Goal: Task Accomplishment & Management: Use online tool/utility

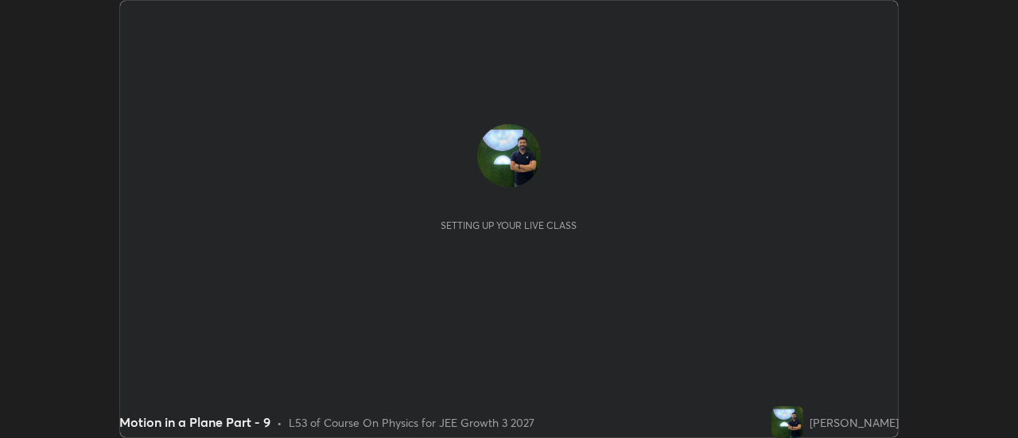
scroll to position [438, 1017]
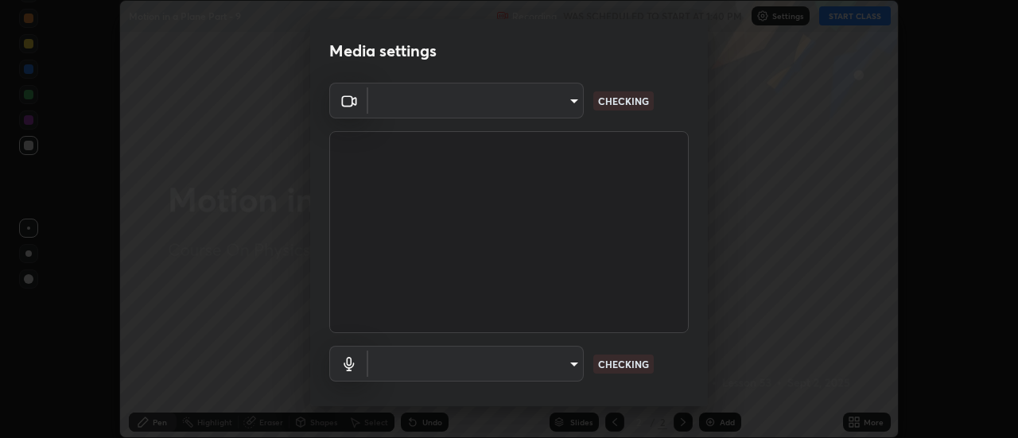
click at [540, 371] on body "Erase all Motion in a Plane Part - 9 Recording WAS SCHEDULED TO START AT 1:40 P…" at bounding box center [509, 219] width 1018 height 438
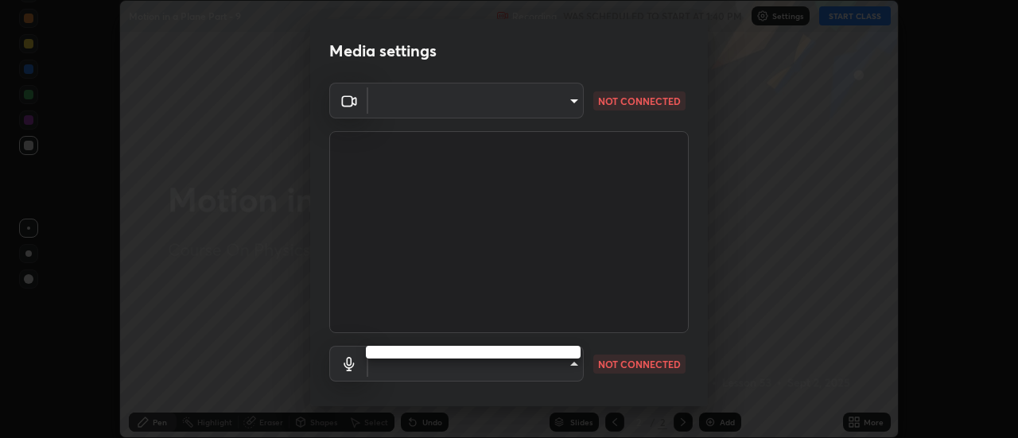
type input "0be616c92c2879d8fe19306c4b8383fc9b13f77197a30f876870ce6c7906effd"
type input "default"
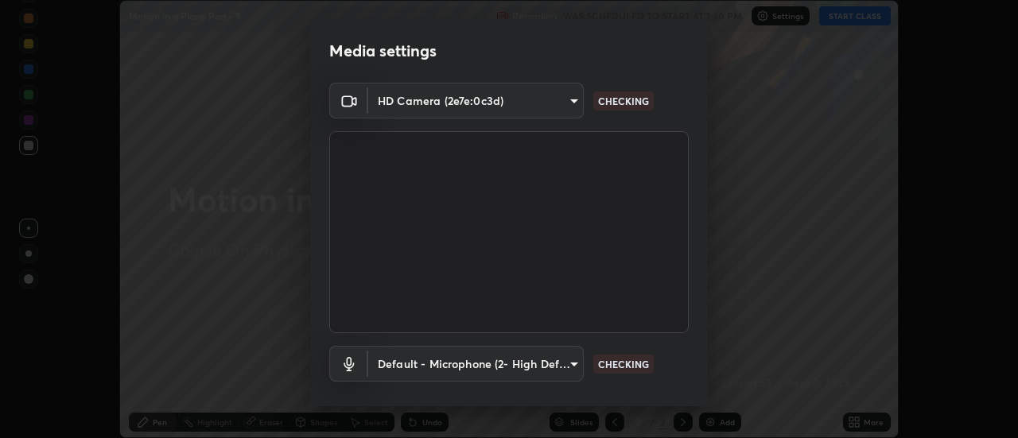
click at [510, 366] on li "Default - Microphone (2- High Definition Audio Device)" at bounding box center [499, 363] width 266 height 15
click at [510, 366] on body "Erase all Motion in a Plane Part - 9 Recording WAS SCHEDULED TO START AT 1:40 P…" at bounding box center [509, 219] width 1018 height 438
click at [509, 365] on li "Default - Microphone (2- High Definition Audio Device)" at bounding box center [499, 363] width 266 height 15
click at [520, 95] on body "Erase all Motion in a Plane Part - 9 Recording WAS SCHEDULED TO START AT 1:40 P…" at bounding box center [509, 219] width 1018 height 438
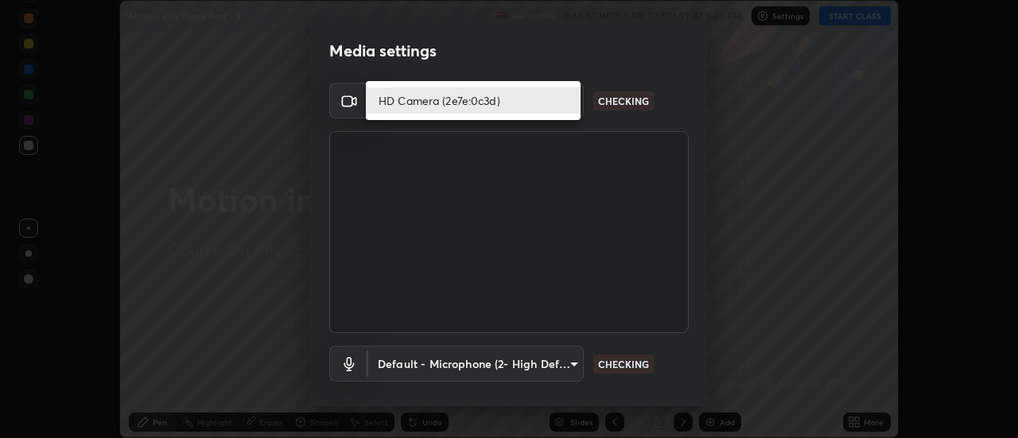
click at [542, 100] on li "HD Camera (2e7e:0c3d)" at bounding box center [473, 100] width 215 height 26
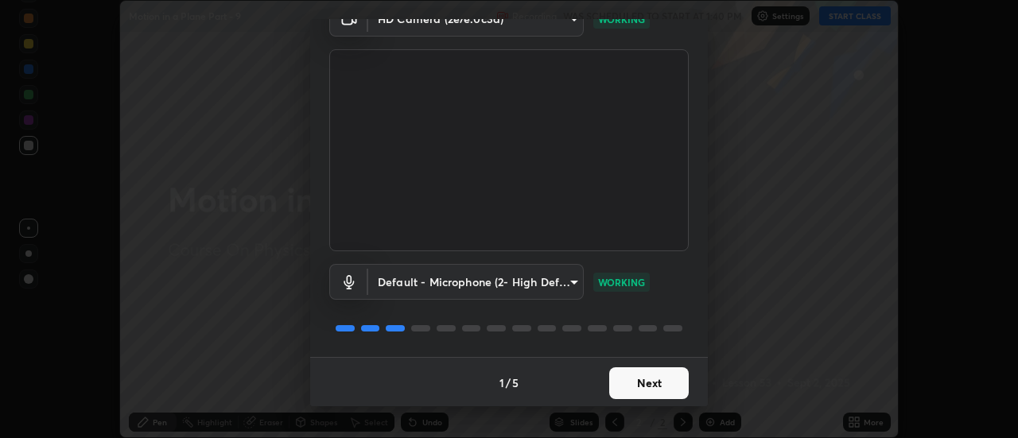
scroll to position [83, 0]
click at [656, 380] on button "Next" at bounding box center [649, 382] width 80 height 32
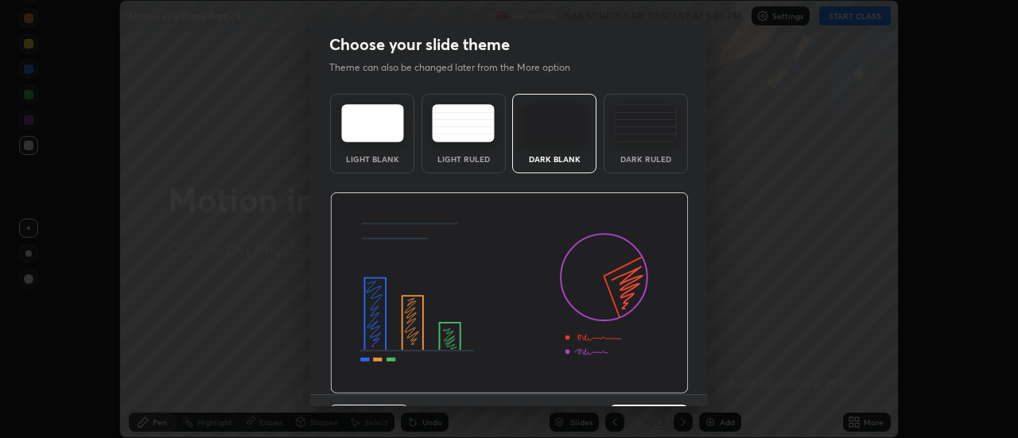
scroll to position [39, 0]
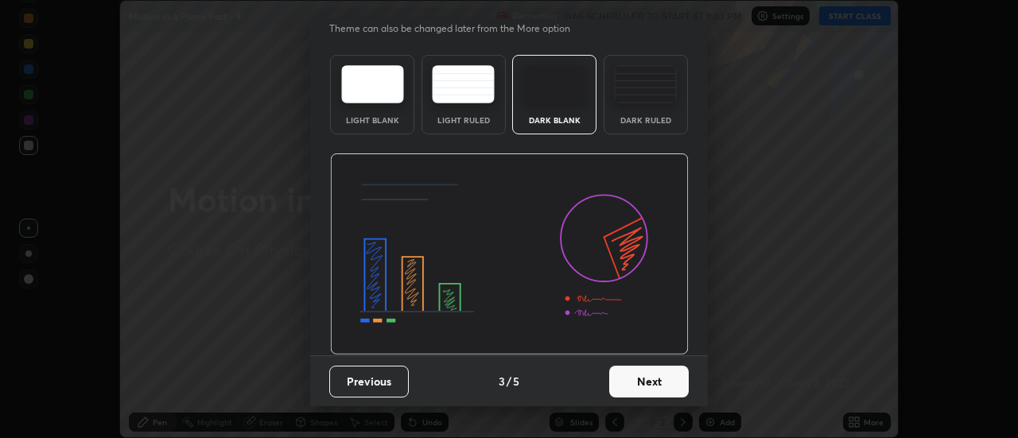
click at [654, 388] on button "Next" at bounding box center [649, 382] width 80 height 32
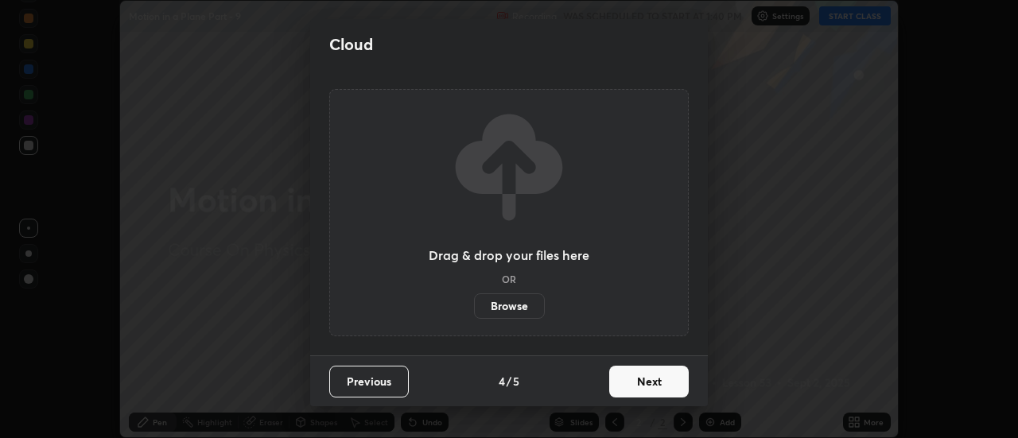
scroll to position [0, 0]
click at [650, 385] on button "Next" at bounding box center [649, 382] width 80 height 32
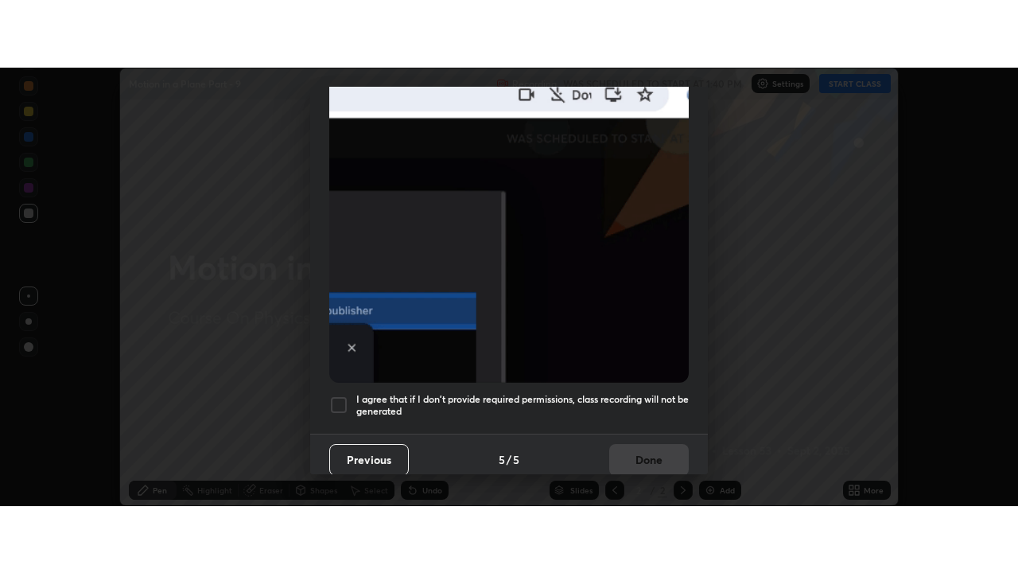
scroll to position [408, 0]
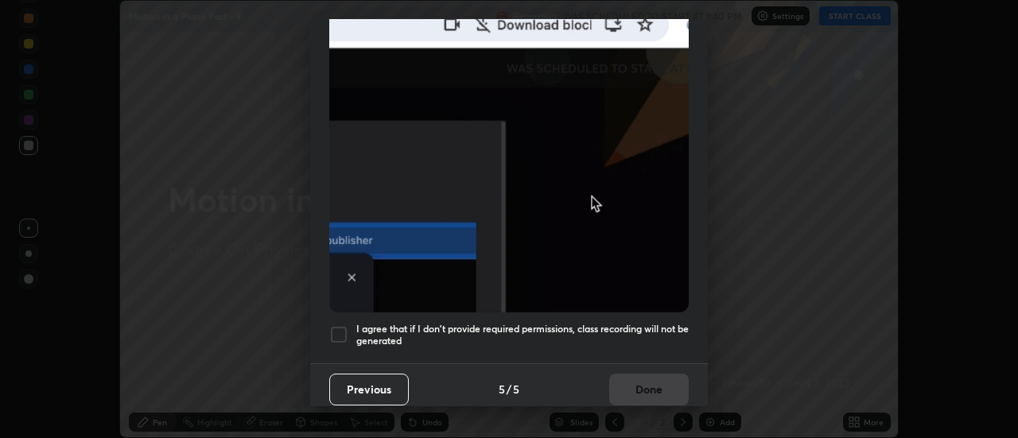
click at [633, 336] on h5 "I agree that if I don't provide required permissions, class recording will not …" at bounding box center [522, 335] width 332 height 25
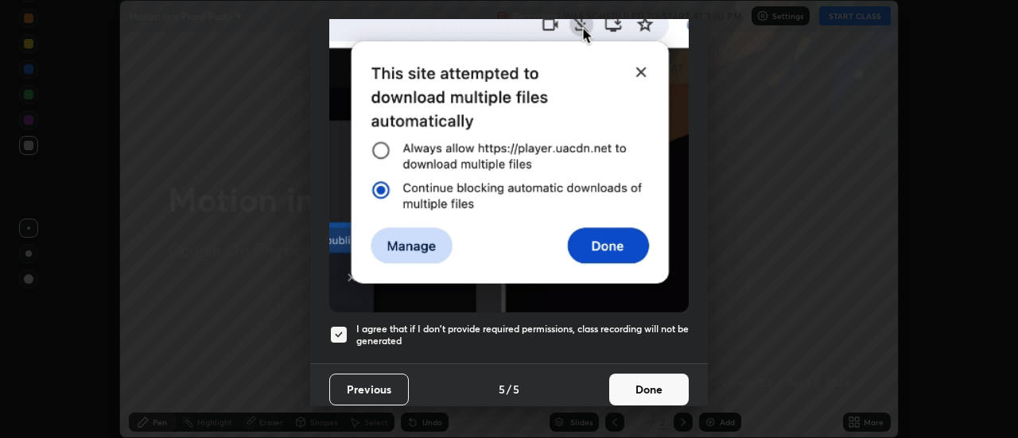
click at [645, 389] on button "Done" at bounding box center [649, 390] width 80 height 32
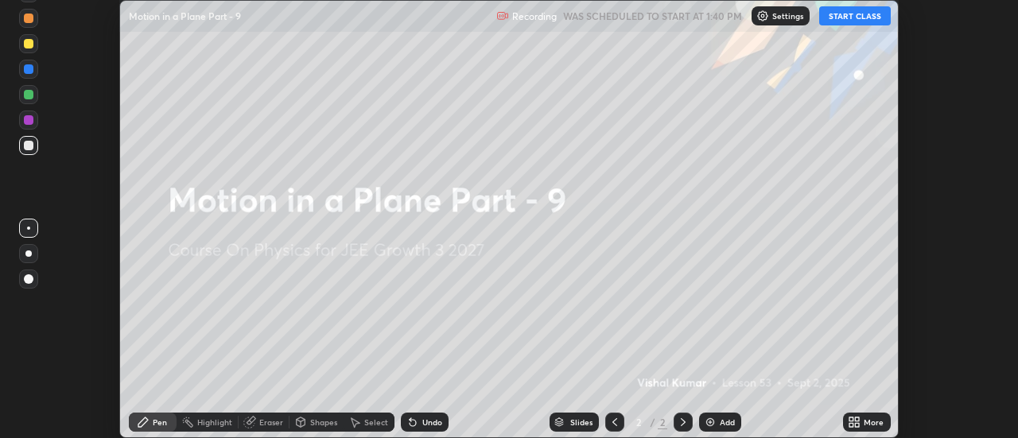
click at [864, 424] on div "More" at bounding box center [867, 422] width 48 height 19
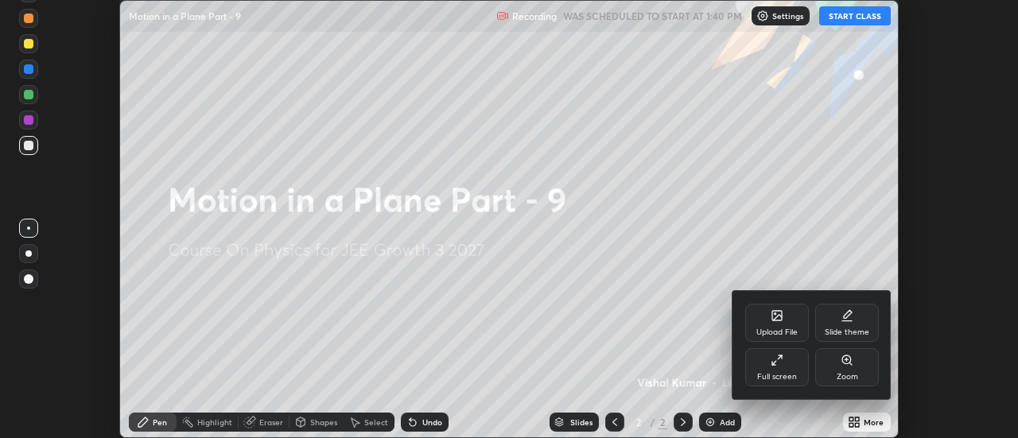
click at [777, 367] on div "Full screen" at bounding box center [777, 367] width 64 height 38
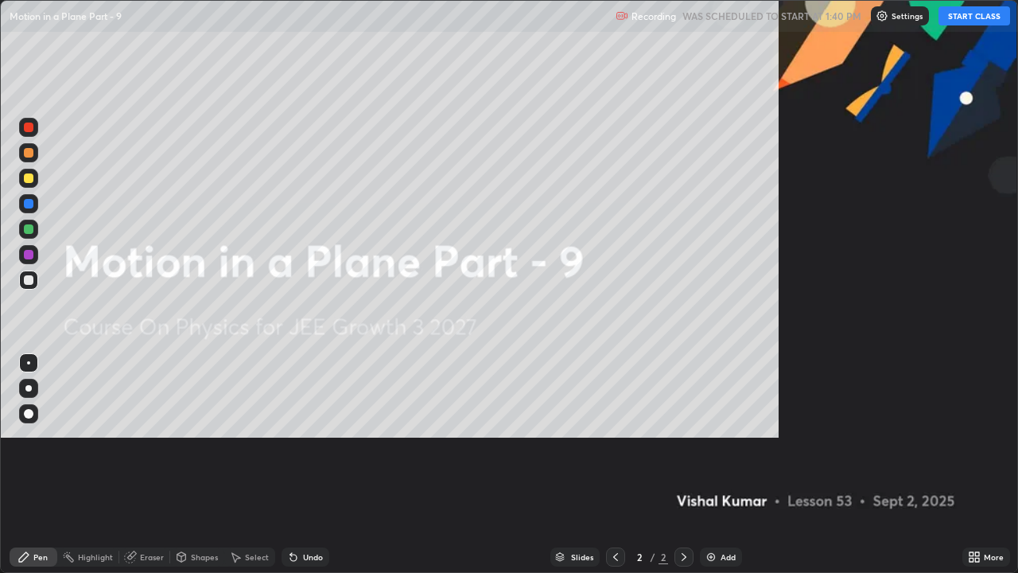
scroll to position [573, 1018]
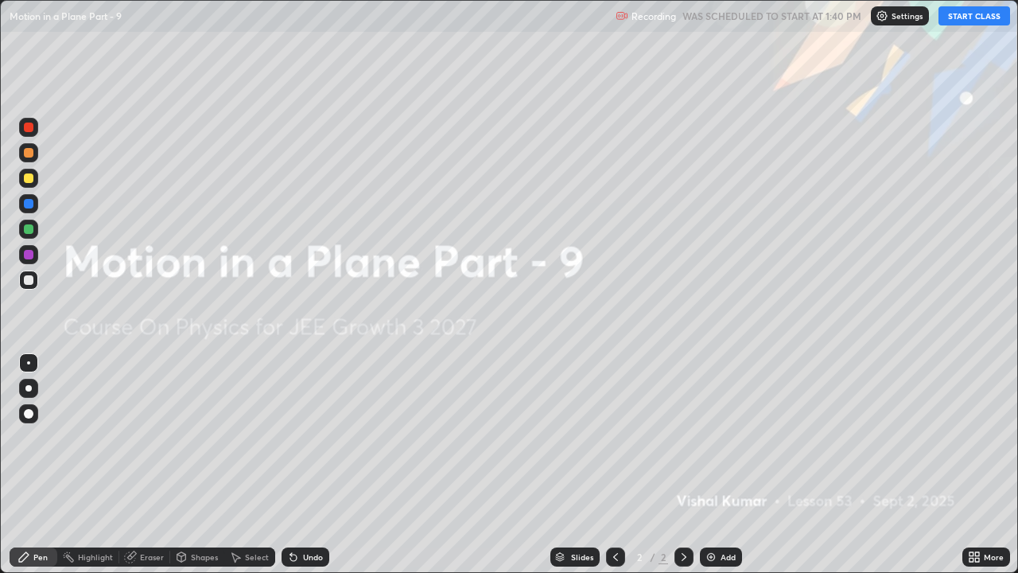
click at [961, 18] on button "START CLASS" at bounding box center [974, 15] width 72 height 19
click at [37, 388] on div at bounding box center [28, 388] width 19 height 19
click at [35, 180] on div at bounding box center [28, 178] width 19 height 19
click at [732, 437] on div "Add" at bounding box center [727, 557] width 15 height 8
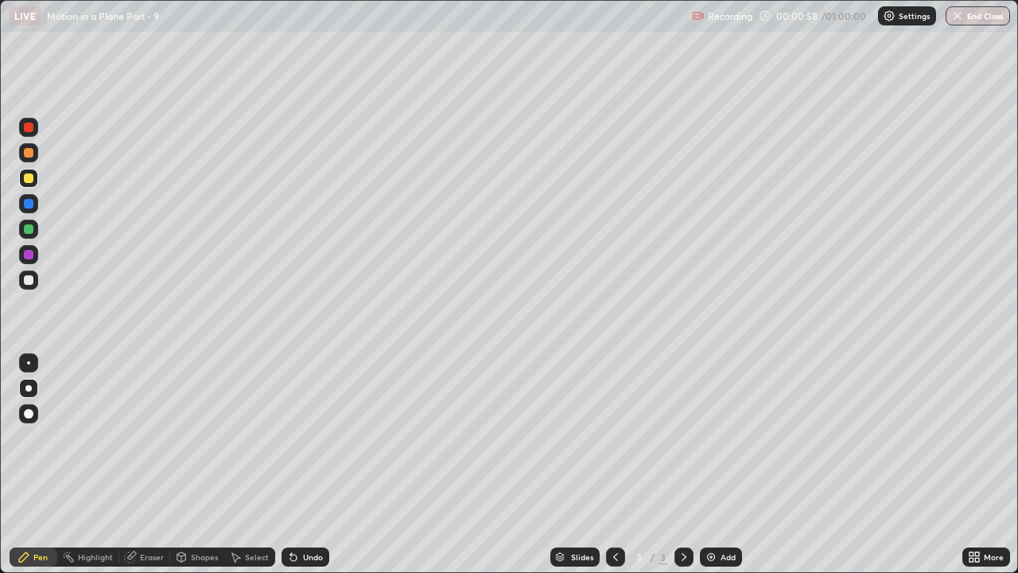
click at [311, 437] on div "Undo" at bounding box center [313, 557] width 20 height 8
click at [309, 437] on div "Undo" at bounding box center [305, 556] width 48 height 19
click at [309, 437] on div "Undo" at bounding box center [313, 557] width 20 height 8
click at [309, 437] on div "Undo" at bounding box center [305, 556] width 48 height 19
click at [303, 437] on div "Undo" at bounding box center [313, 557] width 20 height 8
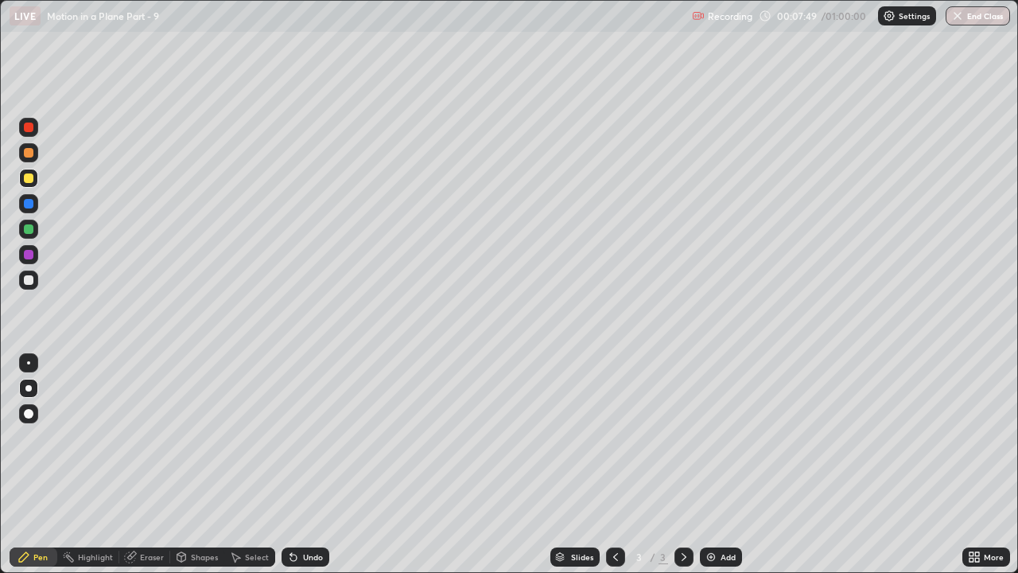
click at [308, 437] on div "Undo" at bounding box center [305, 556] width 48 height 19
click at [307, 437] on div "Undo" at bounding box center [313, 557] width 20 height 8
click at [309, 437] on div "Undo" at bounding box center [313, 557] width 20 height 8
click at [714, 437] on img at bounding box center [711, 556] width 13 height 13
click at [723, 437] on div "Add" at bounding box center [727, 557] width 15 height 8
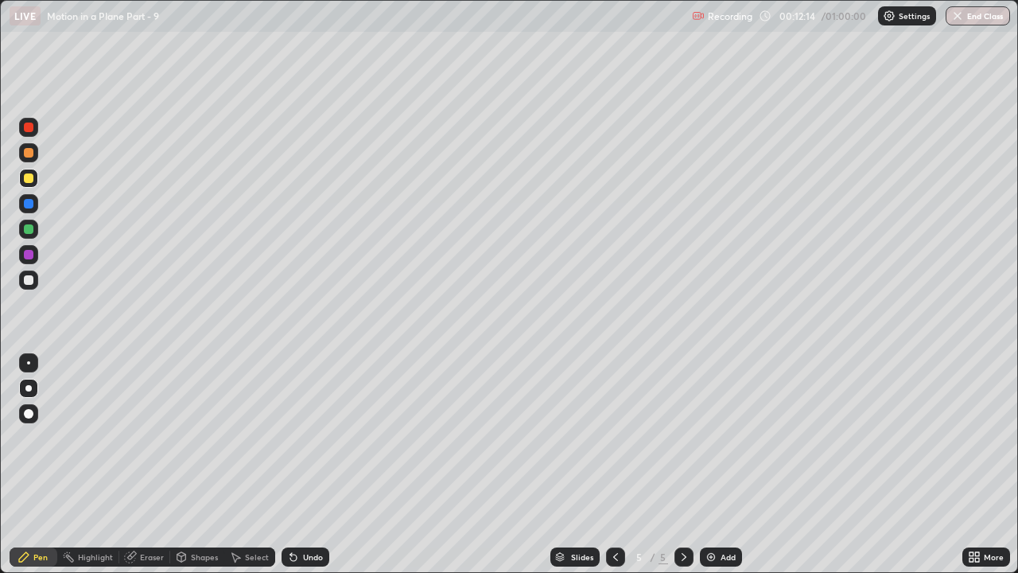
click at [308, 437] on div "Undo" at bounding box center [313, 557] width 20 height 8
click at [309, 437] on div "Undo" at bounding box center [313, 557] width 20 height 8
click at [307, 437] on div "Undo" at bounding box center [305, 556] width 48 height 19
click at [308, 437] on div "Undo" at bounding box center [313, 557] width 20 height 8
click at [307, 437] on div "Undo" at bounding box center [313, 557] width 20 height 8
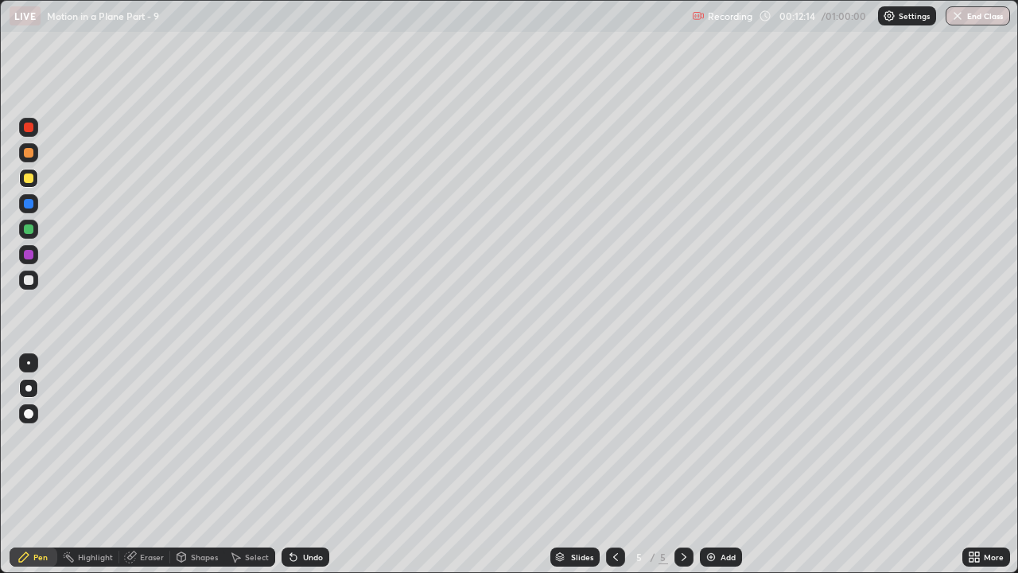
click at [305, 437] on div "Undo" at bounding box center [313, 557] width 20 height 8
click at [614, 437] on icon at bounding box center [615, 556] width 13 height 13
click at [685, 437] on div at bounding box center [683, 556] width 19 height 19
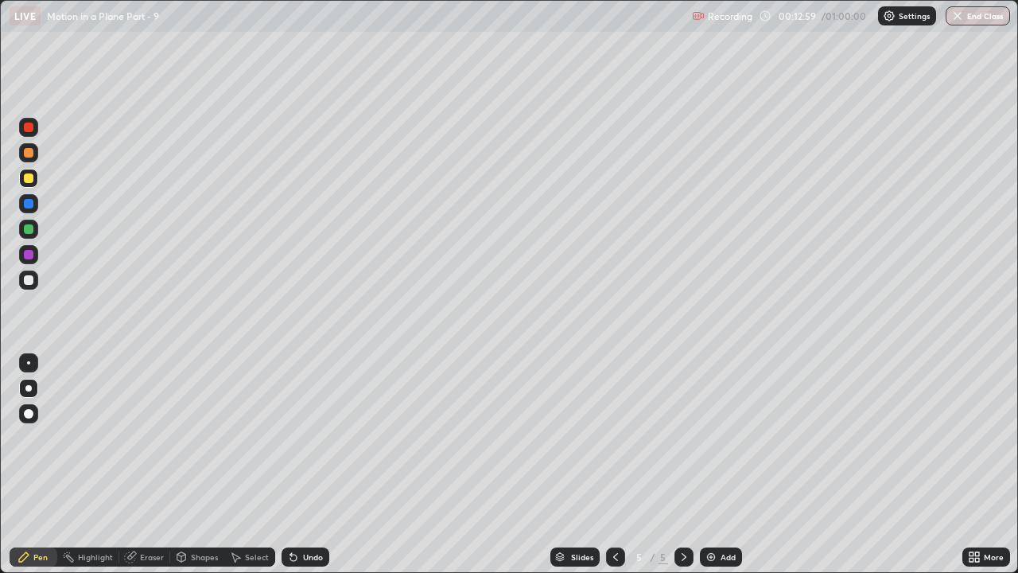
click at [303, 437] on div "Undo" at bounding box center [313, 557] width 20 height 8
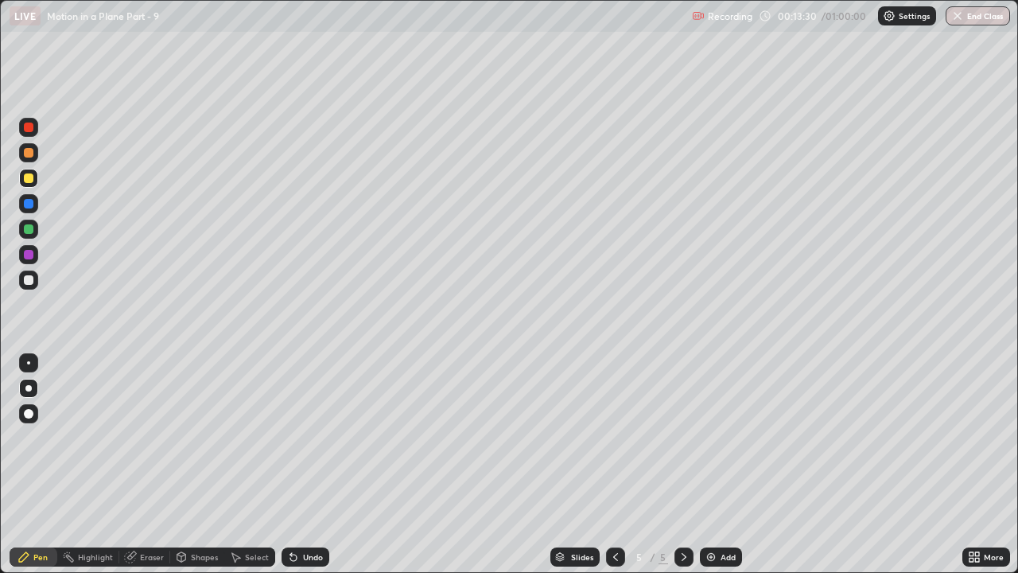
click at [614, 437] on icon at bounding box center [615, 556] width 13 height 13
click at [620, 437] on div at bounding box center [615, 556] width 19 height 19
click at [681, 437] on icon at bounding box center [683, 556] width 13 height 13
click at [682, 437] on icon at bounding box center [683, 556] width 13 height 13
click at [717, 437] on div "Add" at bounding box center [721, 556] width 42 height 19
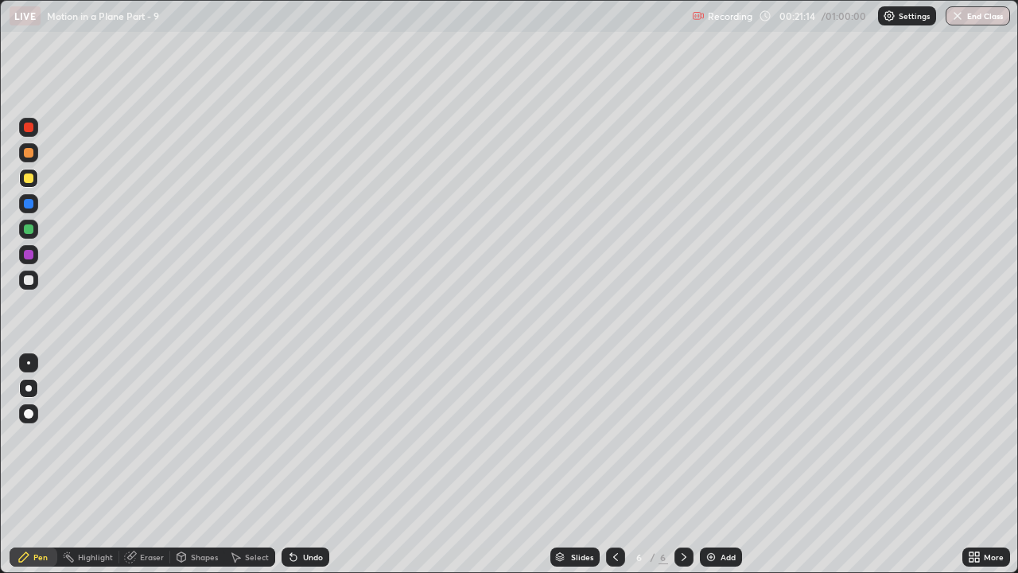
click at [29, 178] on div at bounding box center [29, 178] width 10 height 10
click at [29, 281] on div at bounding box center [29, 280] width 10 height 10
click at [313, 437] on div "Undo" at bounding box center [302, 557] width 54 height 32
click at [321, 437] on div "Undo" at bounding box center [302, 557] width 54 height 32
click at [316, 437] on div "Undo" at bounding box center [302, 557] width 54 height 32
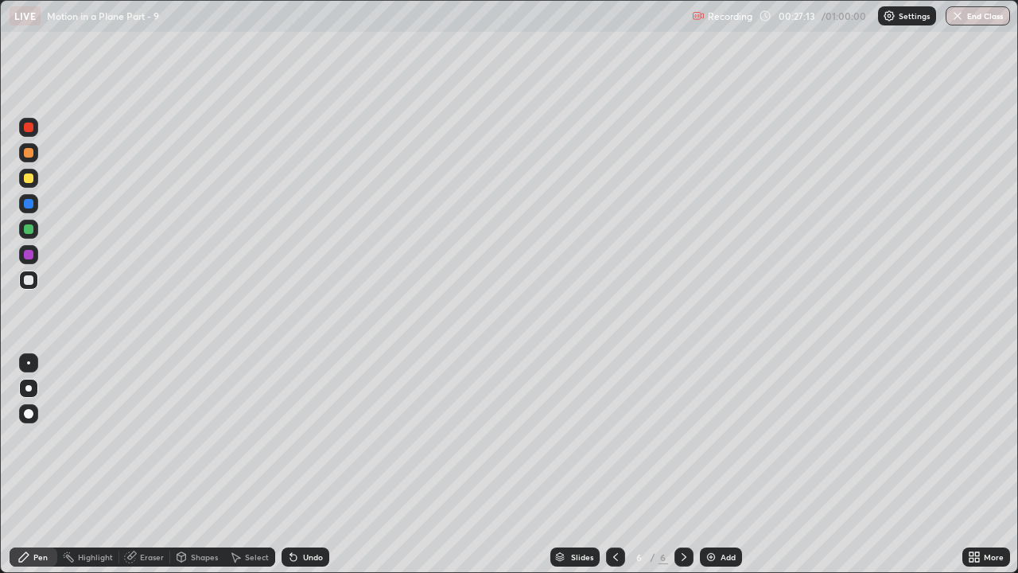
click at [25, 254] on div at bounding box center [29, 255] width 10 height 10
click at [33, 232] on div at bounding box center [28, 228] width 19 height 19
click at [298, 437] on div "Undo" at bounding box center [305, 556] width 48 height 19
click at [27, 178] on div at bounding box center [29, 178] width 10 height 10
click at [146, 437] on div "Eraser" at bounding box center [152, 557] width 24 height 8
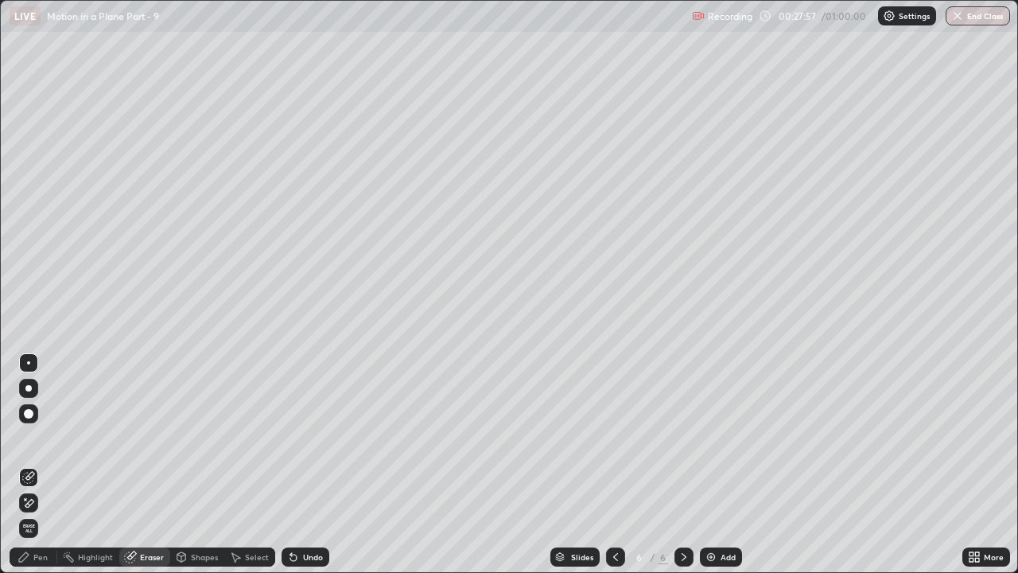
click at [28, 437] on icon at bounding box center [23, 556] width 13 height 13
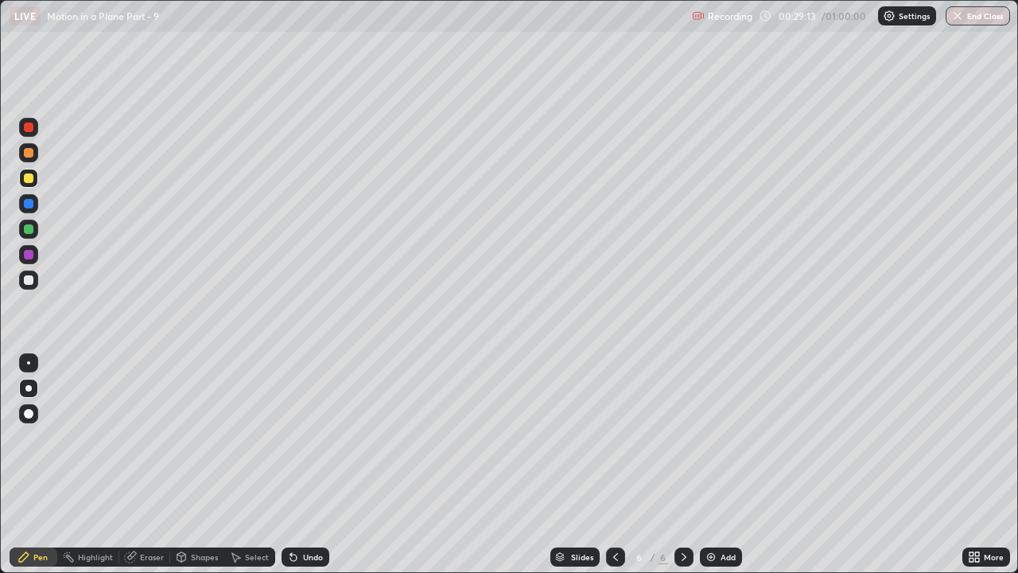
click at [146, 437] on div "Eraser" at bounding box center [144, 556] width 51 height 19
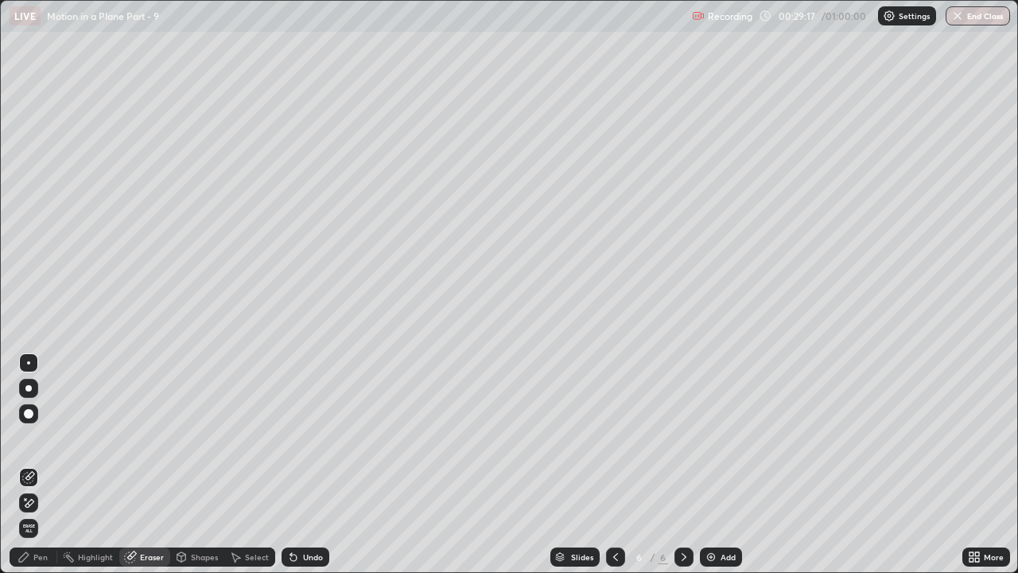
click at [29, 437] on div "Pen" at bounding box center [34, 556] width 48 height 19
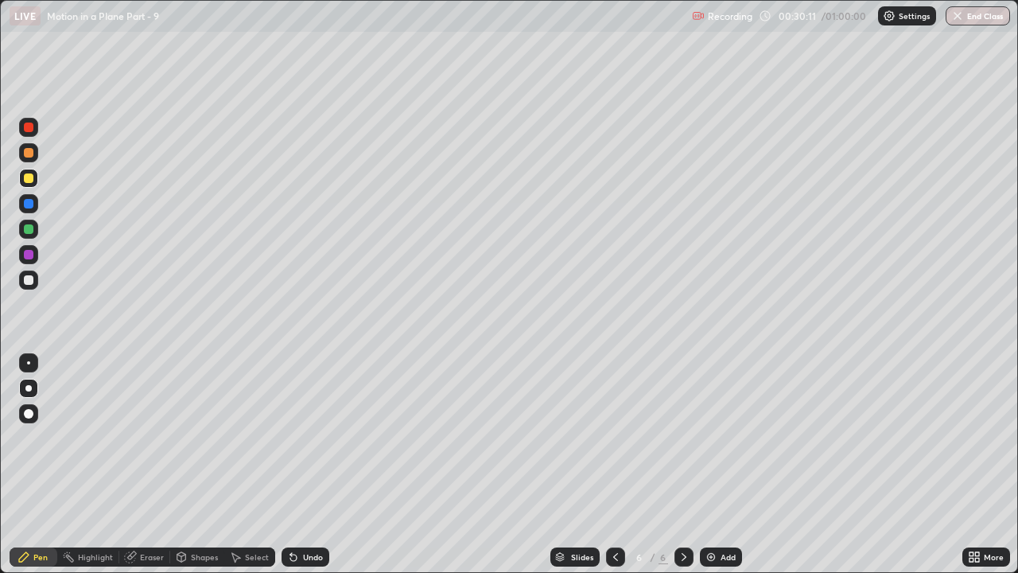
click at [35, 134] on div at bounding box center [28, 127] width 19 height 19
click at [297, 437] on icon at bounding box center [293, 556] width 13 height 13
click at [732, 437] on div "Add" at bounding box center [727, 557] width 15 height 8
click at [36, 181] on div at bounding box center [28, 178] width 19 height 19
click at [29, 284] on div at bounding box center [29, 280] width 10 height 10
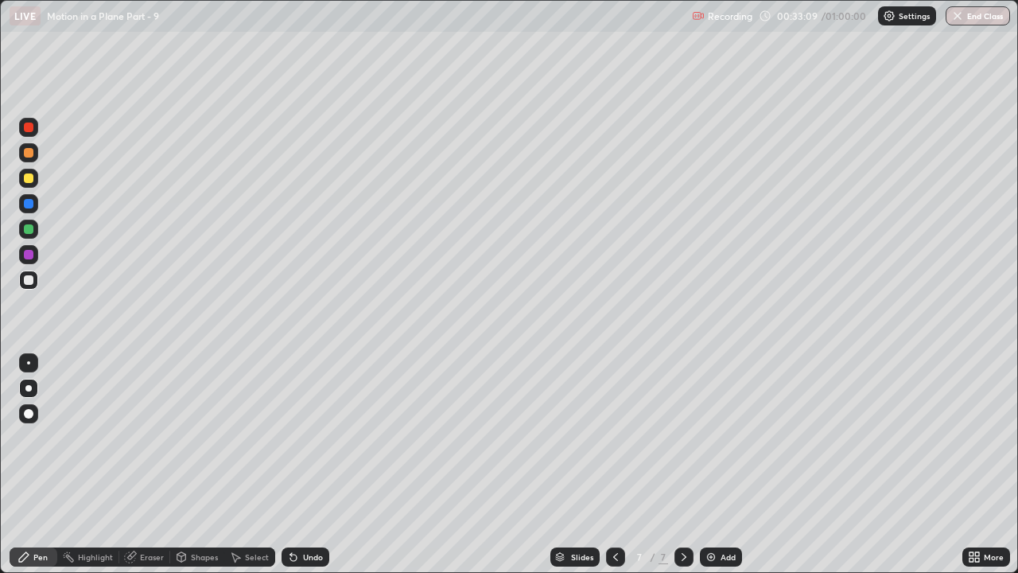
click at [26, 254] on div at bounding box center [29, 255] width 10 height 10
click at [34, 178] on div at bounding box center [28, 178] width 19 height 19
click at [32, 155] on div at bounding box center [29, 153] width 10 height 10
click at [33, 157] on div at bounding box center [28, 152] width 19 height 19
click at [138, 437] on div "Eraser" at bounding box center [144, 556] width 51 height 19
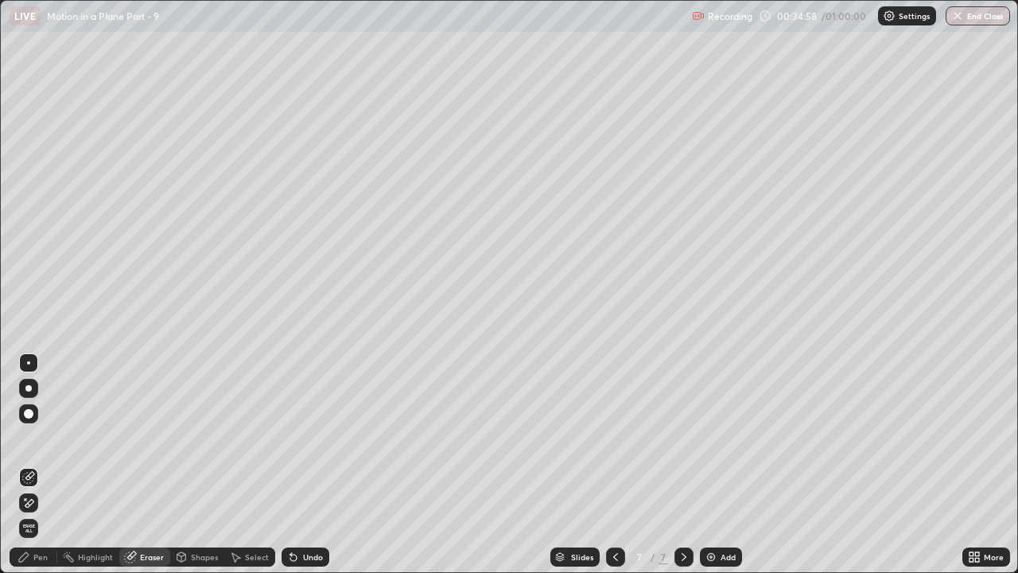
click at [38, 437] on div "Pen" at bounding box center [40, 557] width 14 height 8
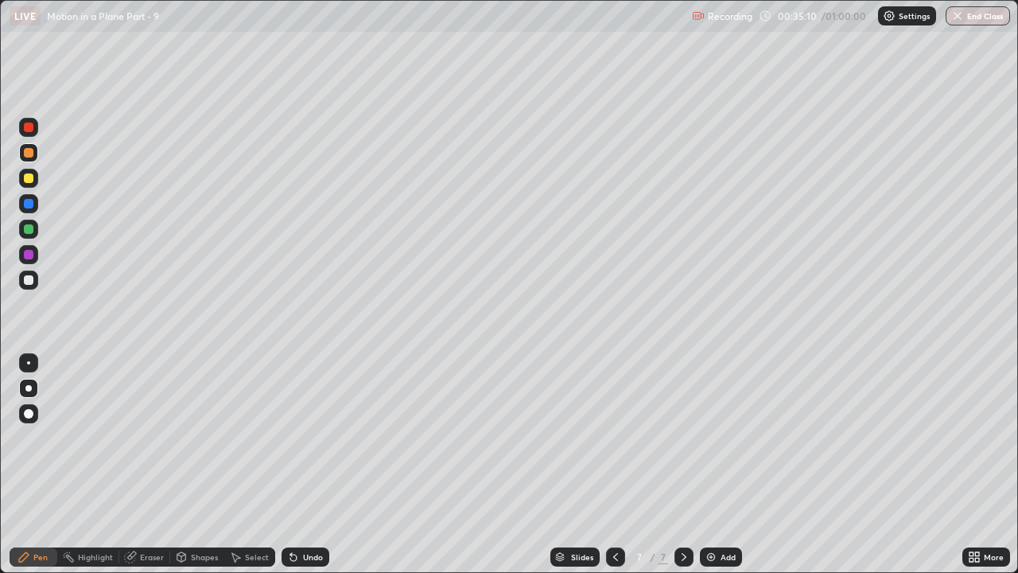
click at [607, 437] on div at bounding box center [615, 556] width 19 height 19
click at [682, 437] on icon at bounding box center [683, 556] width 13 height 13
click at [140, 437] on div "Eraser" at bounding box center [152, 557] width 24 height 8
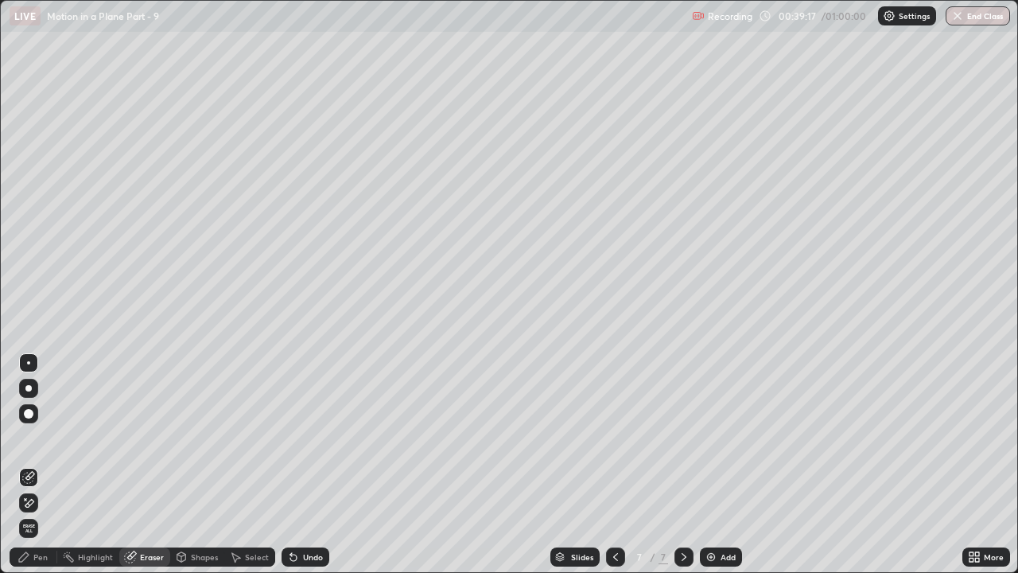
click at [43, 437] on div "Pen" at bounding box center [40, 557] width 14 height 8
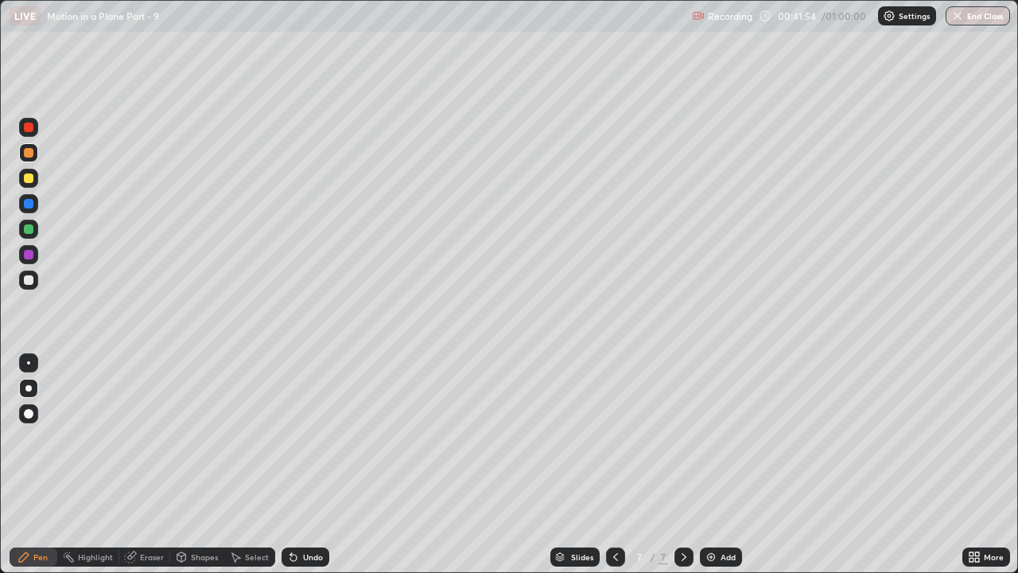
click at [720, 437] on div "Add" at bounding box center [727, 557] width 15 height 8
click at [29, 177] on div at bounding box center [29, 178] width 10 height 10
click at [305, 437] on div "Undo" at bounding box center [313, 557] width 20 height 8
click at [309, 437] on div "Undo" at bounding box center [313, 557] width 20 height 8
click at [310, 437] on div "Undo" at bounding box center [313, 557] width 20 height 8
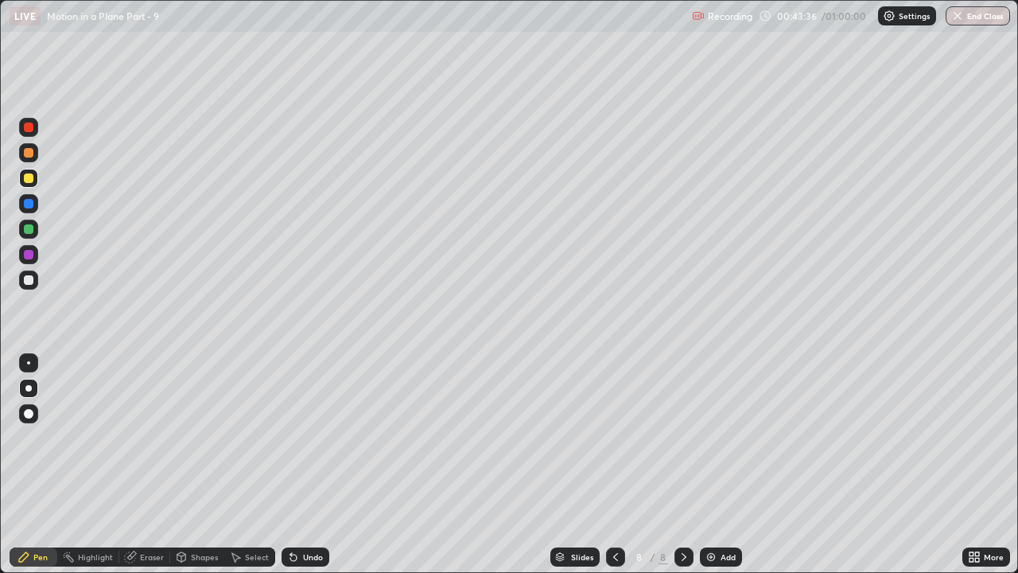
click at [29, 278] on div at bounding box center [29, 280] width 10 height 10
click at [306, 437] on div "Undo" at bounding box center [313, 557] width 20 height 8
click at [308, 437] on div "Undo" at bounding box center [313, 557] width 20 height 8
click at [30, 180] on div at bounding box center [29, 178] width 10 height 10
click at [712, 437] on img at bounding box center [711, 556] width 13 height 13
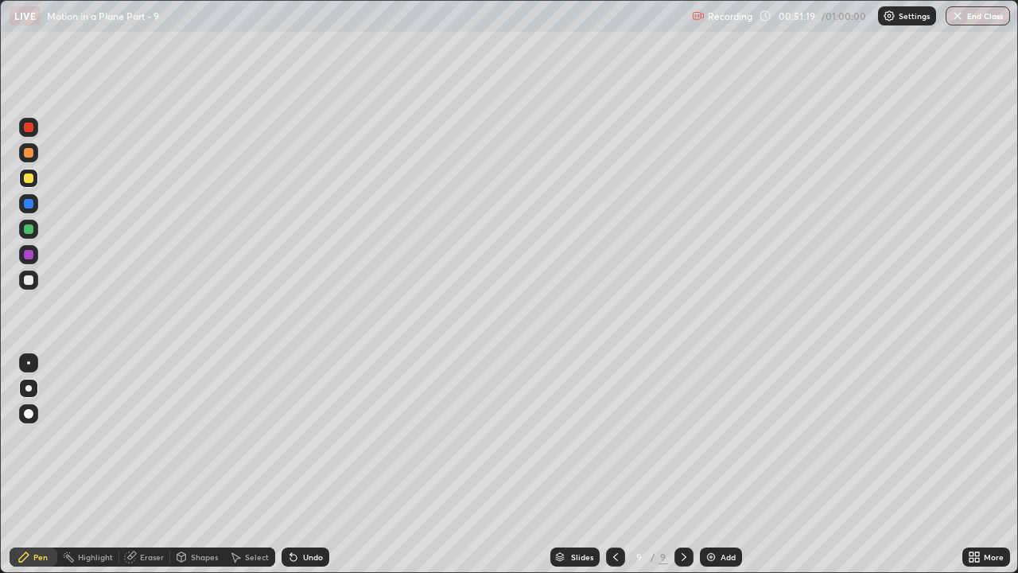
click at [29, 227] on div at bounding box center [29, 229] width 10 height 10
click at [312, 437] on div "Undo" at bounding box center [313, 557] width 20 height 8
click at [29, 280] on div at bounding box center [29, 280] width 10 height 10
click at [36, 177] on div at bounding box center [28, 178] width 19 height 19
click at [35, 134] on div at bounding box center [28, 127] width 19 height 19
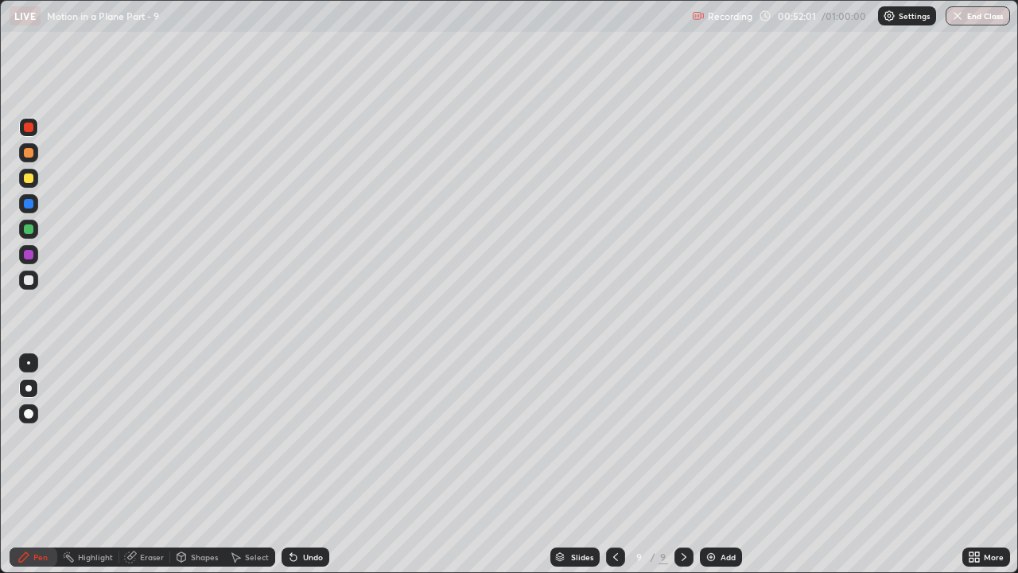
click at [28, 280] on div at bounding box center [29, 280] width 10 height 10
click at [36, 201] on div at bounding box center [28, 203] width 19 height 19
click at [29, 278] on div at bounding box center [29, 280] width 10 height 10
click at [28, 124] on div at bounding box center [29, 127] width 10 height 10
click at [32, 178] on div at bounding box center [29, 178] width 10 height 10
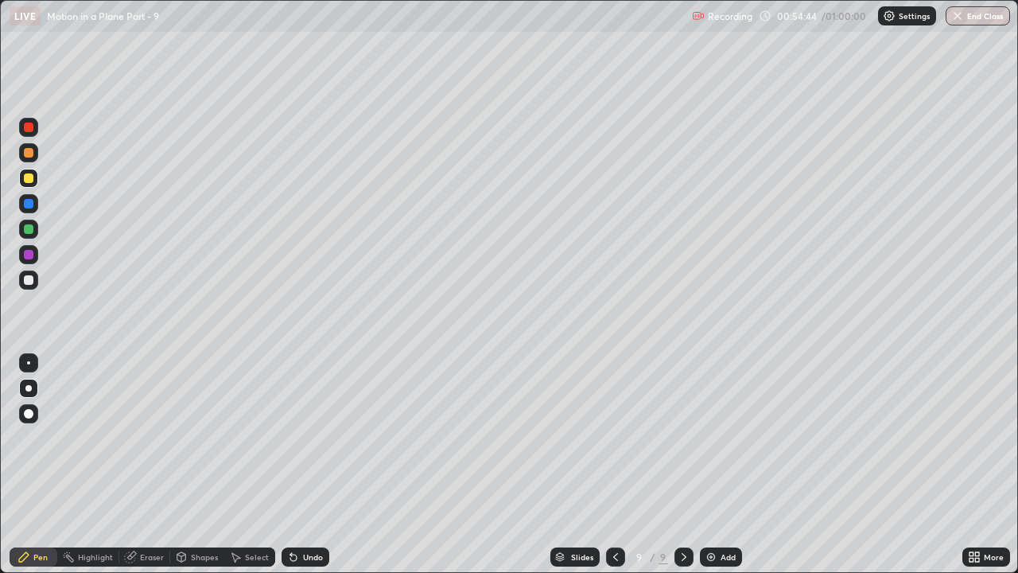
click at [614, 437] on div at bounding box center [615, 556] width 19 height 19
click at [858, 16] on div "/ 01:00:00" at bounding box center [845, 16] width 49 height 10
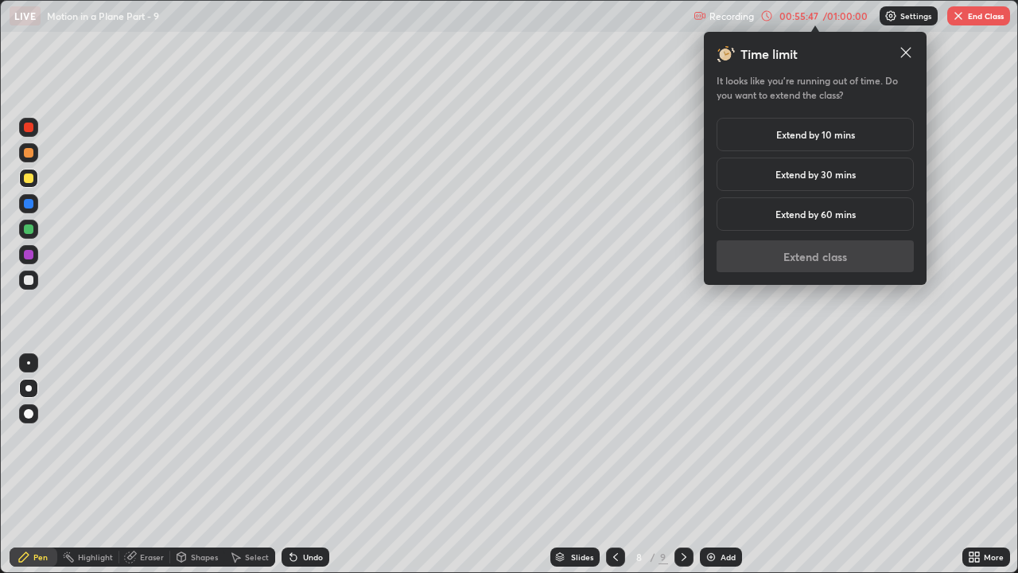
click at [845, 136] on h5 "Extend by 10 mins" at bounding box center [815, 134] width 79 height 14
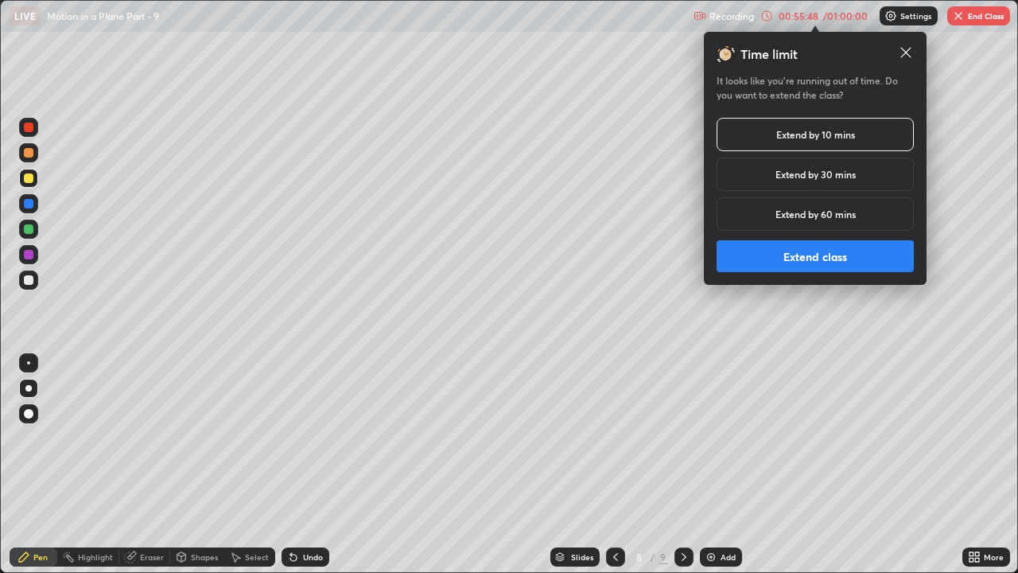
click at [832, 251] on button "Extend class" at bounding box center [814, 256] width 197 height 32
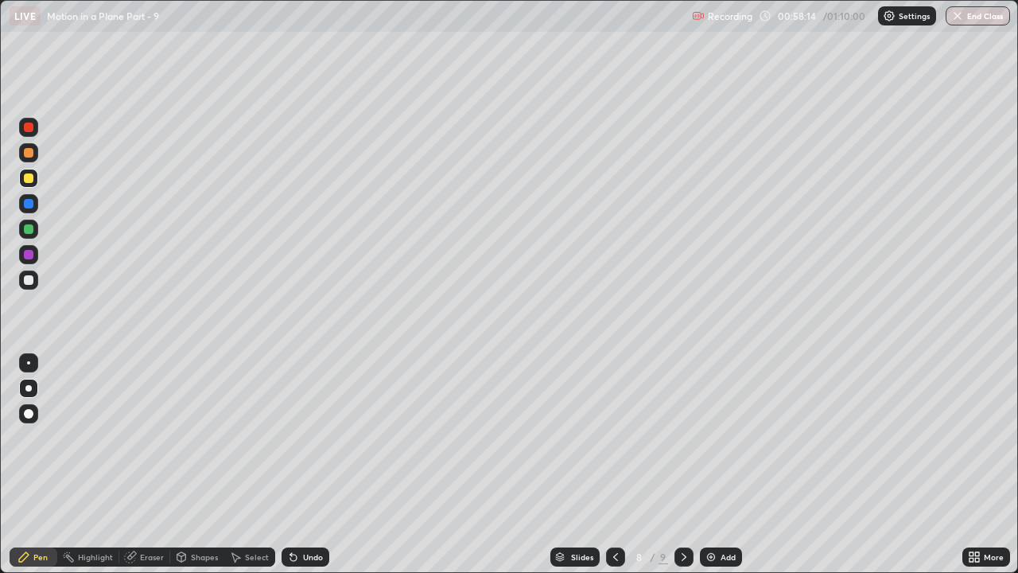
click at [682, 437] on icon at bounding box center [683, 556] width 13 height 13
click at [726, 437] on div "Add" at bounding box center [727, 557] width 15 height 8
click at [158, 437] on div "Eraser" at bounding box center [152, 557] width 24 height 8
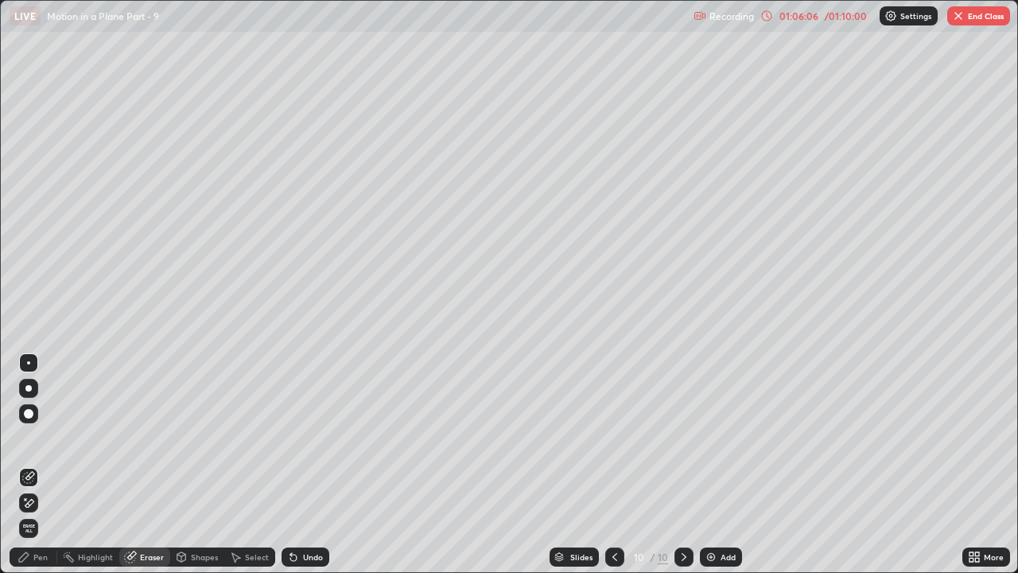
click at [41, 437] on div "Pen" at bounding box center [40, 557] width 14 height 8
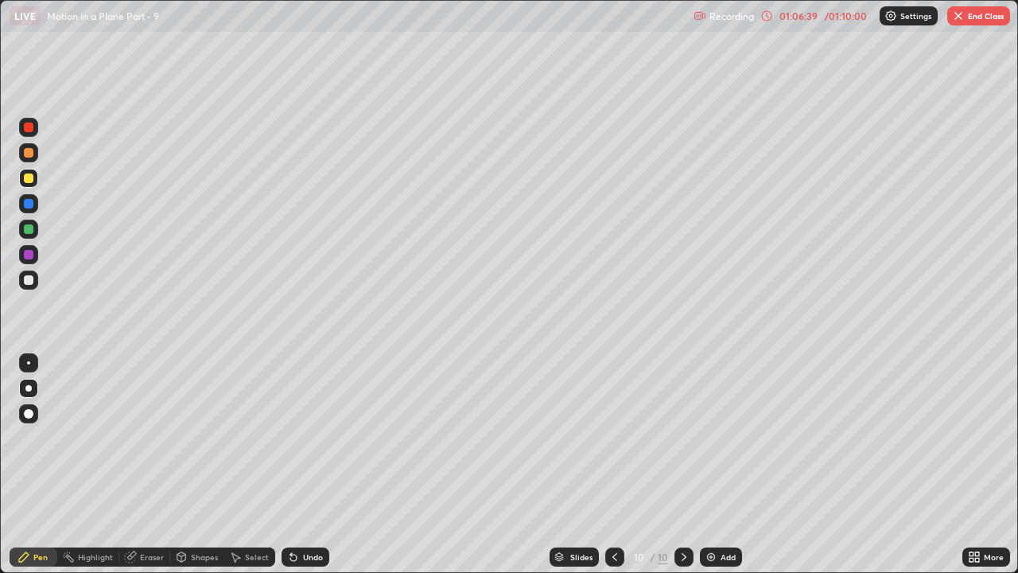
click at [29, 278] on div at bounding box center [29, 280] width 10 height 10
click at [306, 437] on div "Undo" at bounding box center [313, 557] width 20 height 8
click at [305, 437] on div "Undo" at bounding box center [313, 557] width 20 height 8
click at [304, 437] on div "Undo" at bounding box center [313, 557] width 20 height 8
click at [306, 437] on div "Undo" at bounding box center [313, 557] width 20 height 8
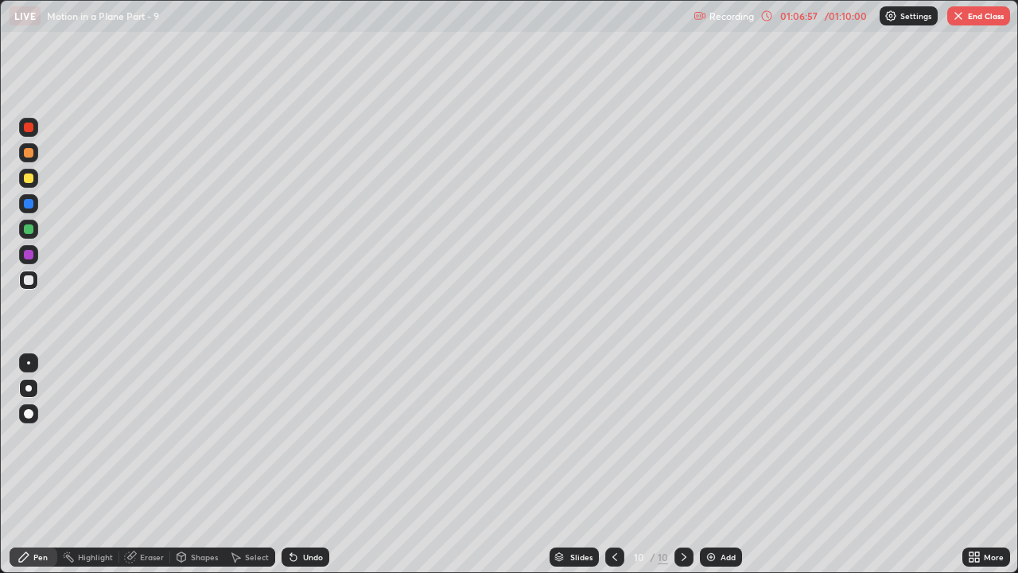
click at [306, 437] on div "Undo" at bounding box center [313, 557] width 20 height 8
click at [29, 254] on div at bounding box center [29, 255] width 10 height 10
click at [35, 225] on div at bounding box center [28, 228] width 19 height 19
click at [32, 152] on div at bounding box center [29, 153] width 10 height 10
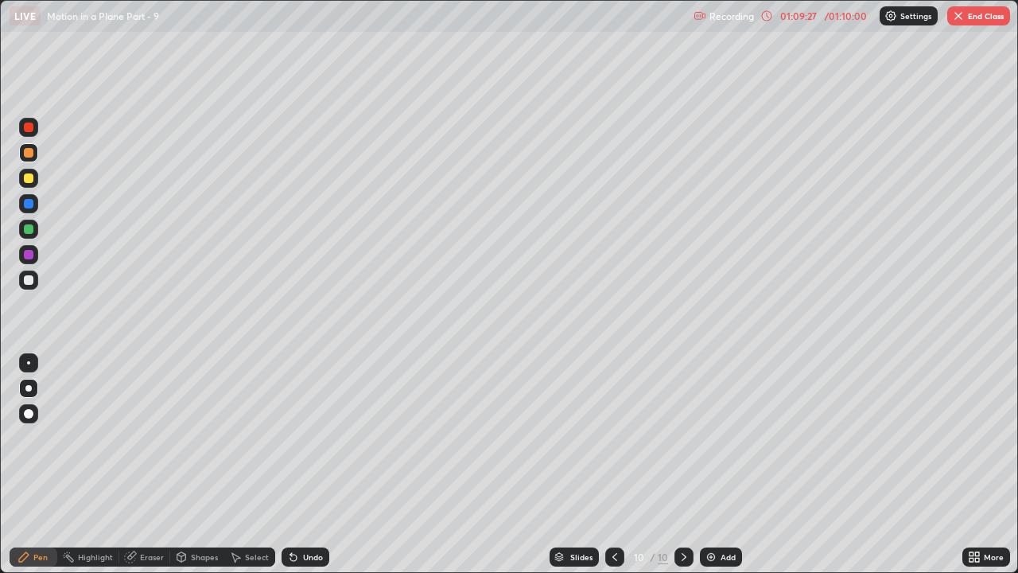
click at [312, 437] on div "Undo" at bounding box center [313, 557] width 20 height 8
click at [309, 437] on div "Undo" at bounding box center [313, 557] width 20 height 8
click at [308, 437] on div "Undo" at bounding box center [313, 557] width 20 height 8
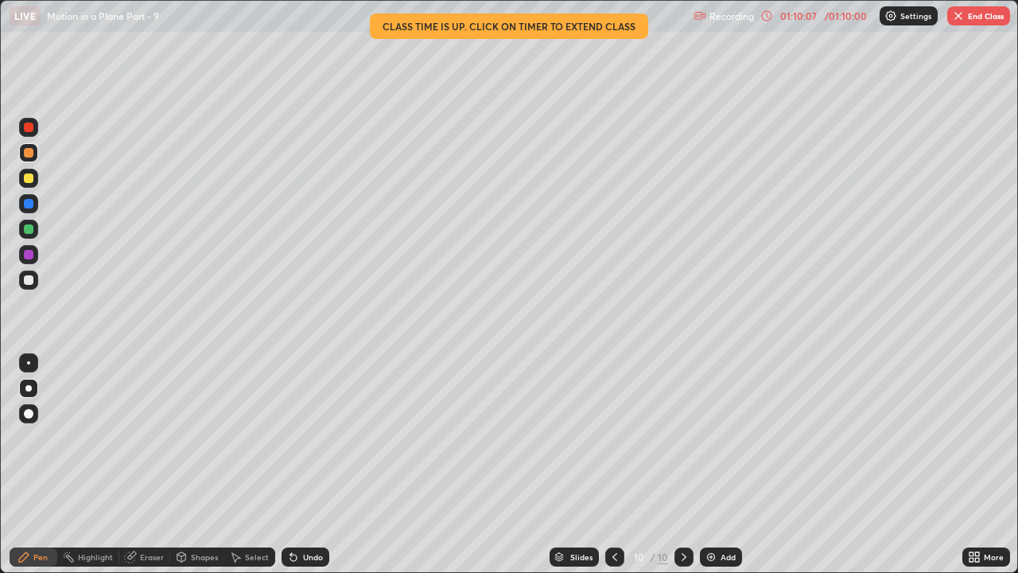
click at [305, 437] on div "Undo" at bounding box center [313, 557] width 20 height 8
click at [303, 437] on div "Undo" at bounding box center [313, 557] width 20 height 8
click at [613, 437] on icon at bounding box center [614, 556] width 13 height 13
click at [683, 437] on icon at bounding box center [683, 556] width 13 height 13
click at [1002, 16] on button "End Class" at bounding box center [978, 15] width 63 height 19
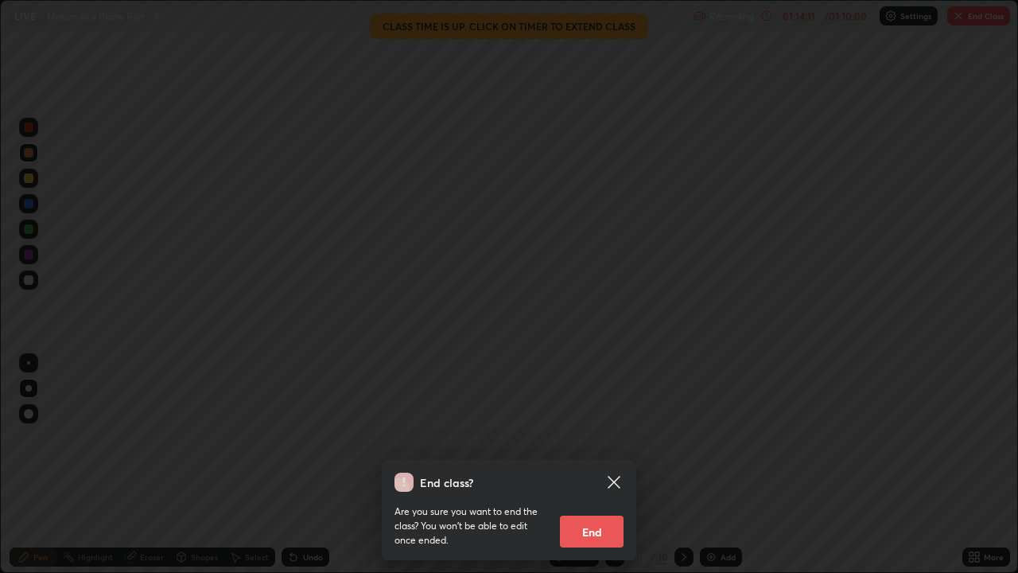
click at [608, 437] on button "End" at bounding box center [592, 531] width 64 height 32
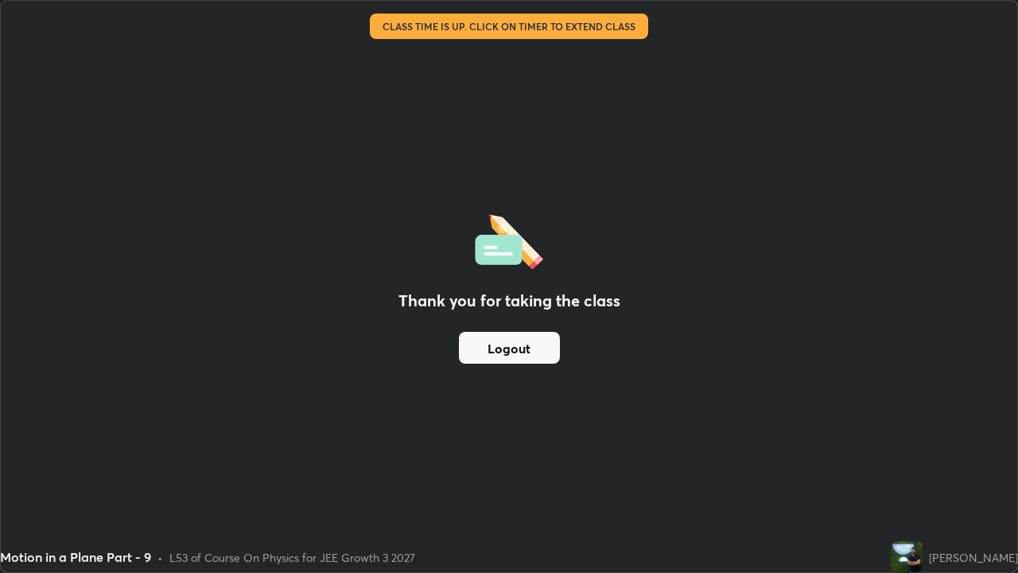
click at [531, 351] on button "Logout" at bounding box center [509, 348] width 101 height 32
